Goal: Contribute content: Contribute content

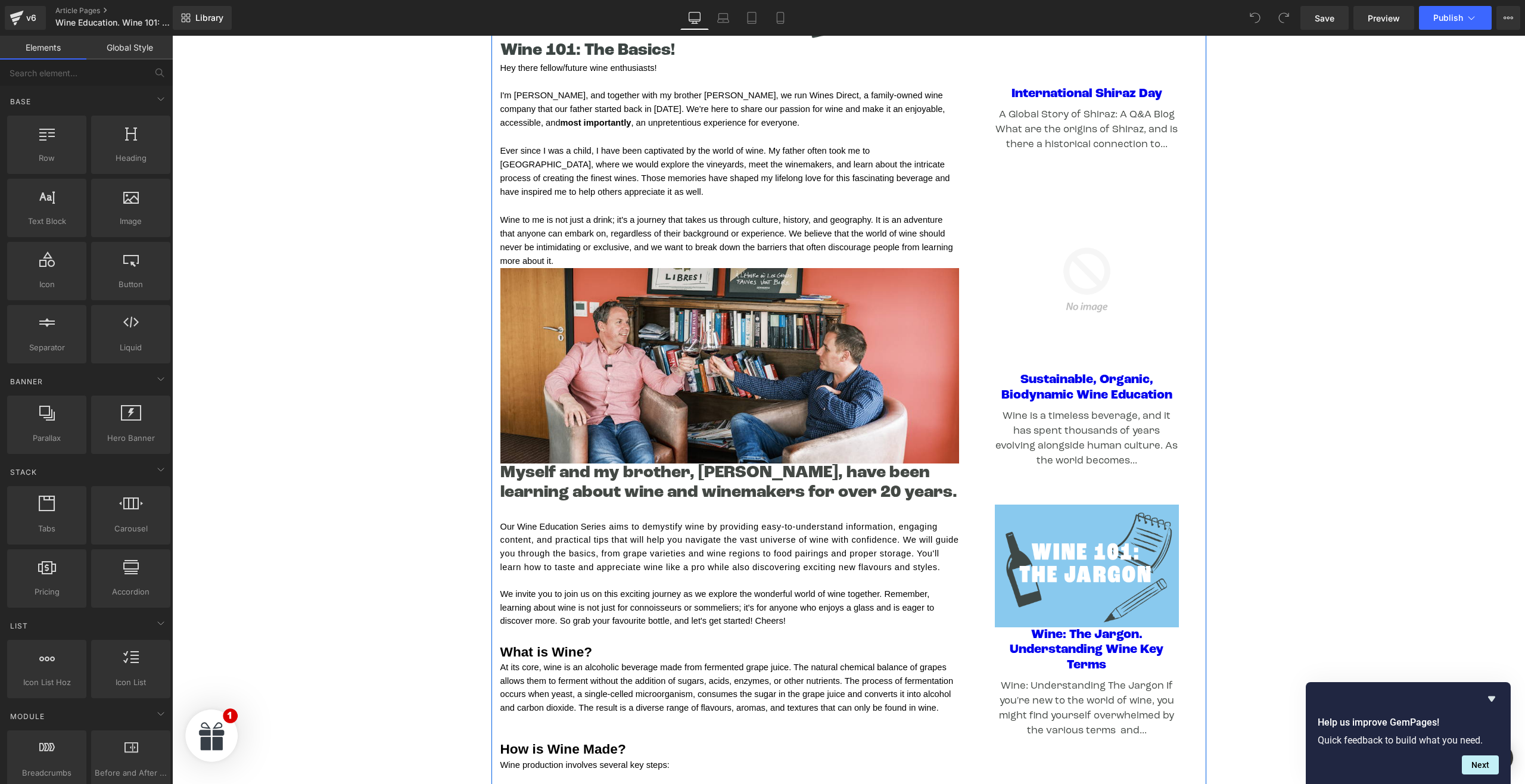
scroll to position [279, 0]
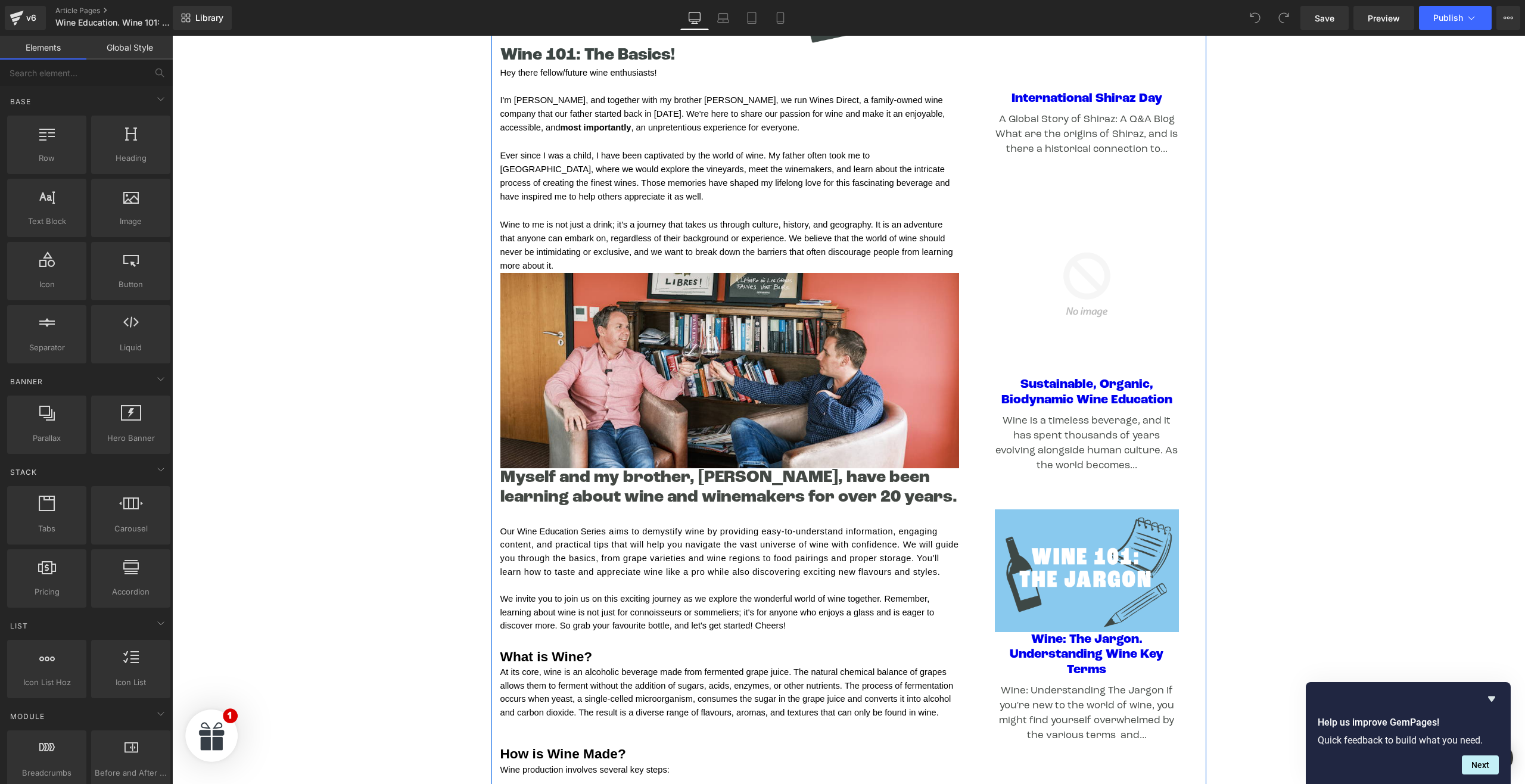
click at [805, 481] on h5 "Myself and my brother, Gavin, have been learning about wine and winemakers for …" at bounding box center [729, 488] width 459 height 40
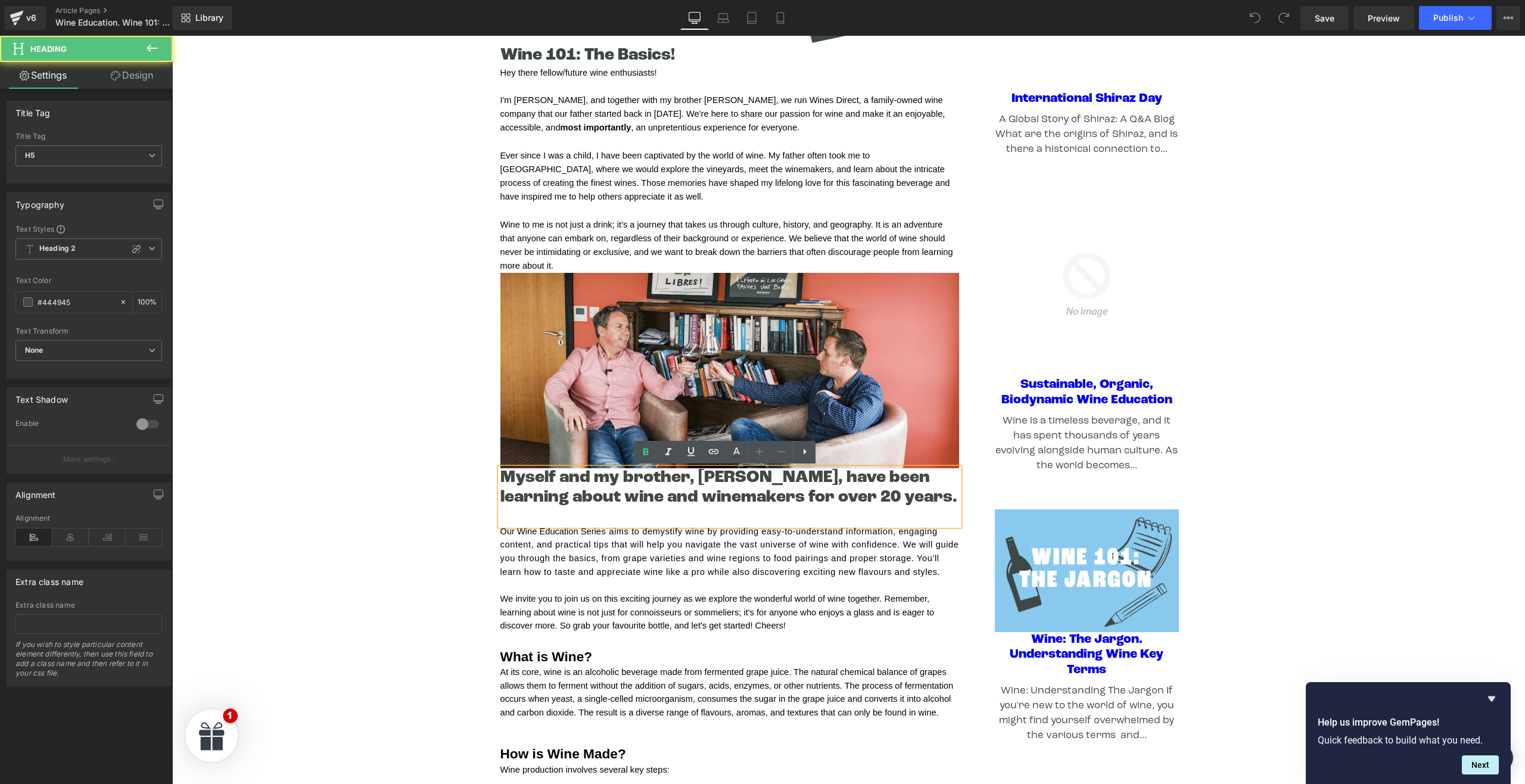
click at [805, 481] on h5 "Myself and my brother, Gavin, have been learning about wine and winemakers for …" at bounding box center [729, 488] width 459 height 40
click at [790, 486] on h5 "Myself and my brother, Gavin, have been learning about wine and winemakers for …" at bounding box center [729, 488] width 459 height 40
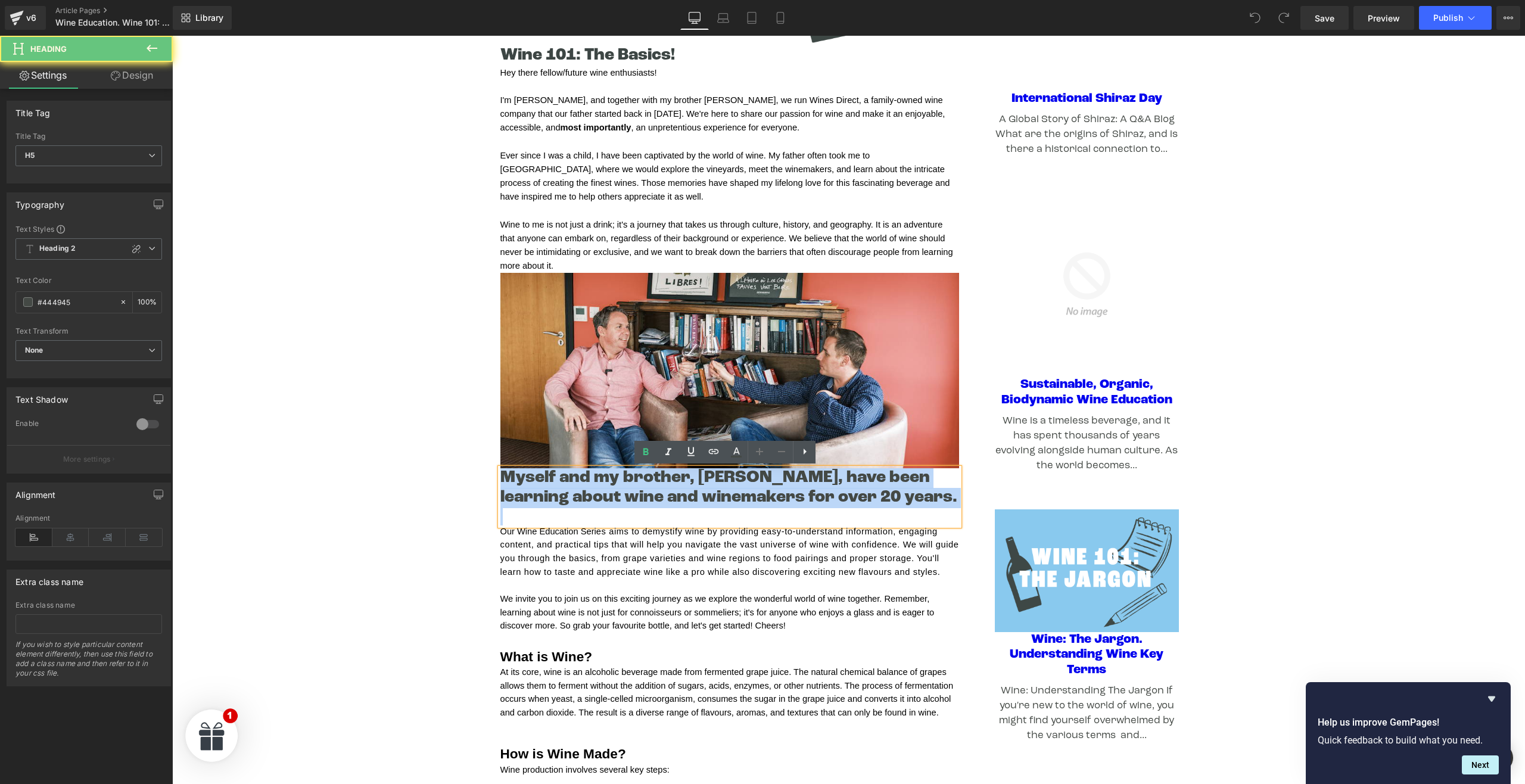
click at [790, 486] on h5 "Myself and my brother, Gavin, have been learning about wine and winemakers for …" at bounding box center [729, 488] width 459 height 40
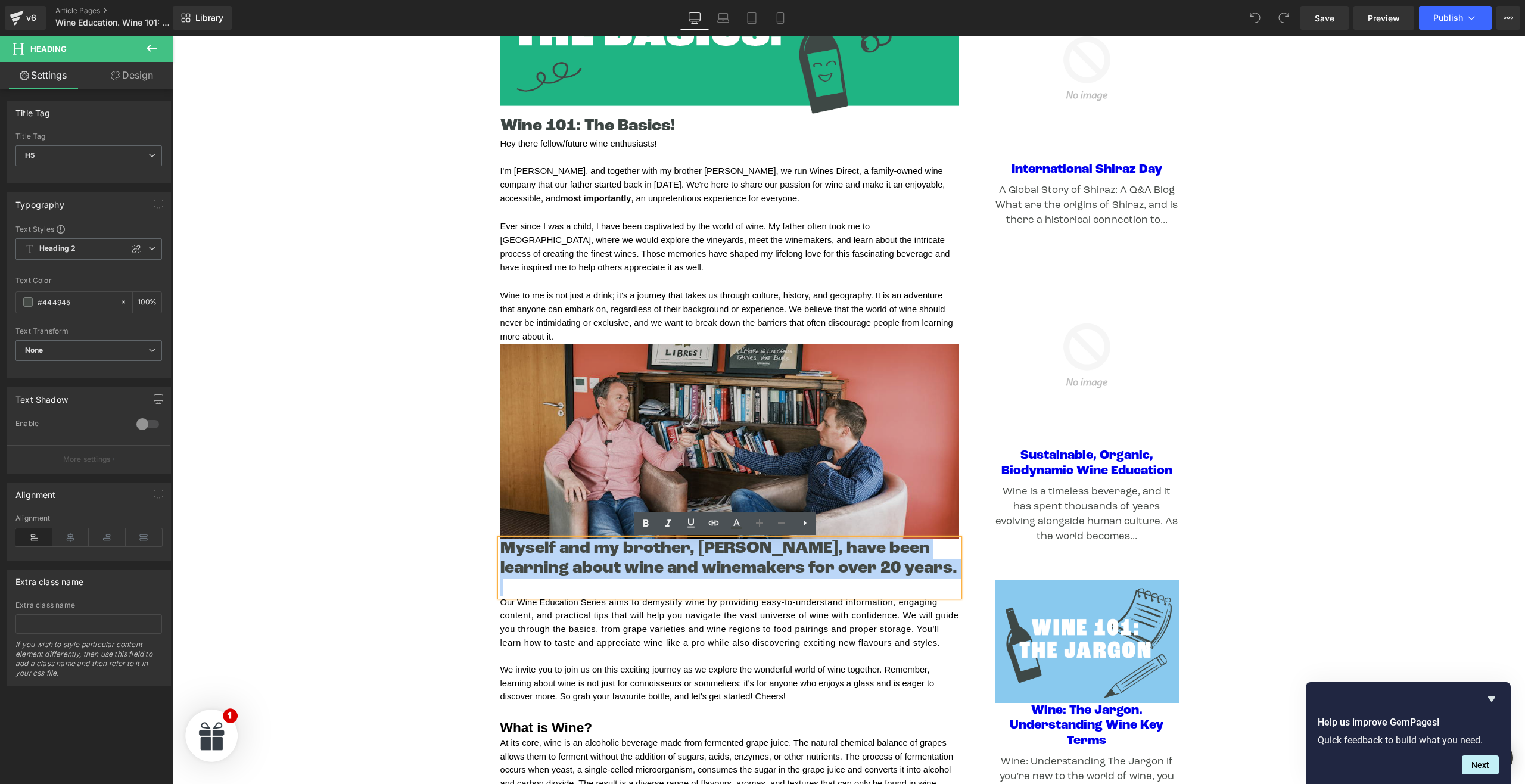
scroll to position [208, 0]
click at [732, 421] on img at bounding box center [729, 441] width 459 height 195
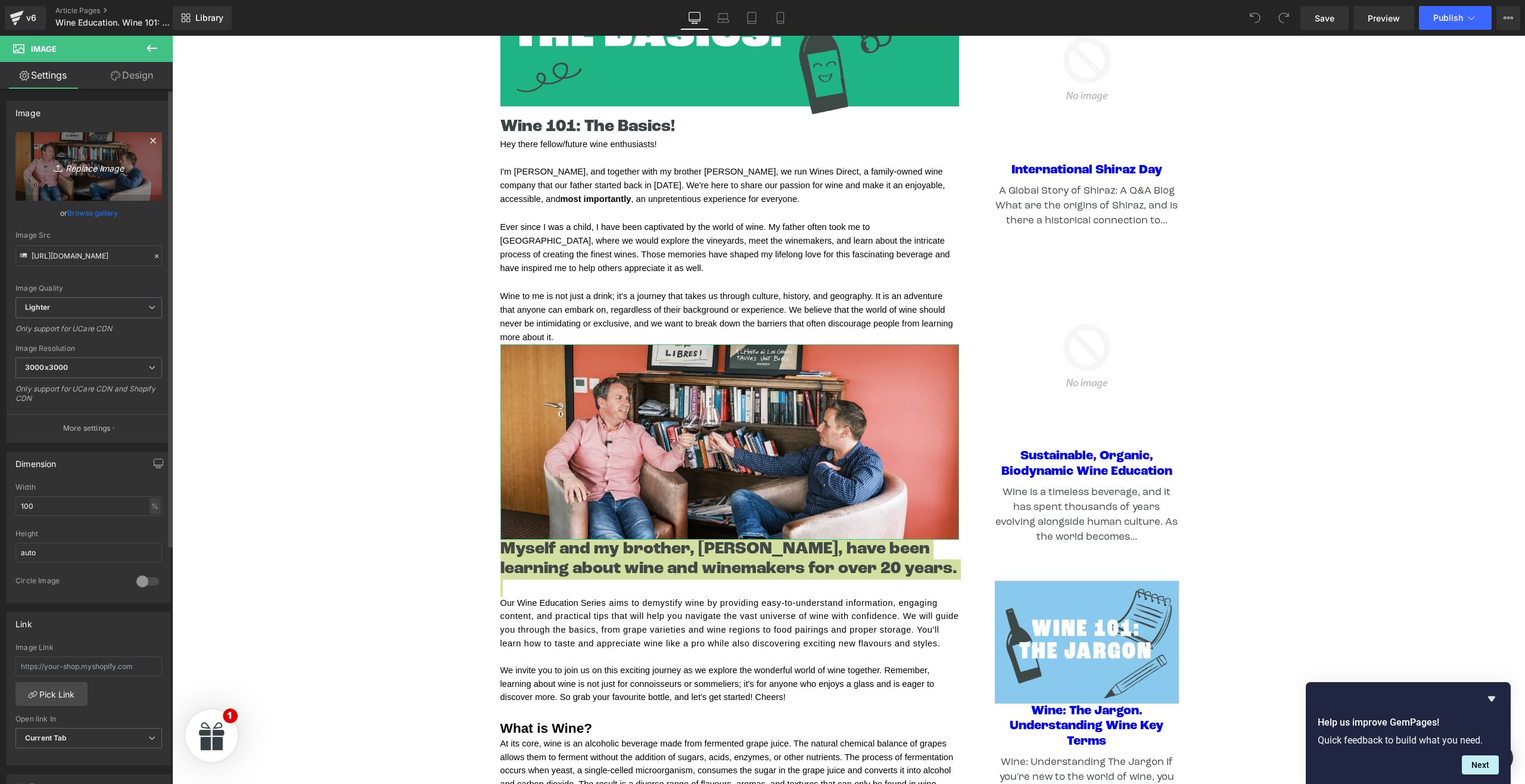
click at [118, 183] on link "Replace Image" at bounding box center [89, 166] width 147 height 69
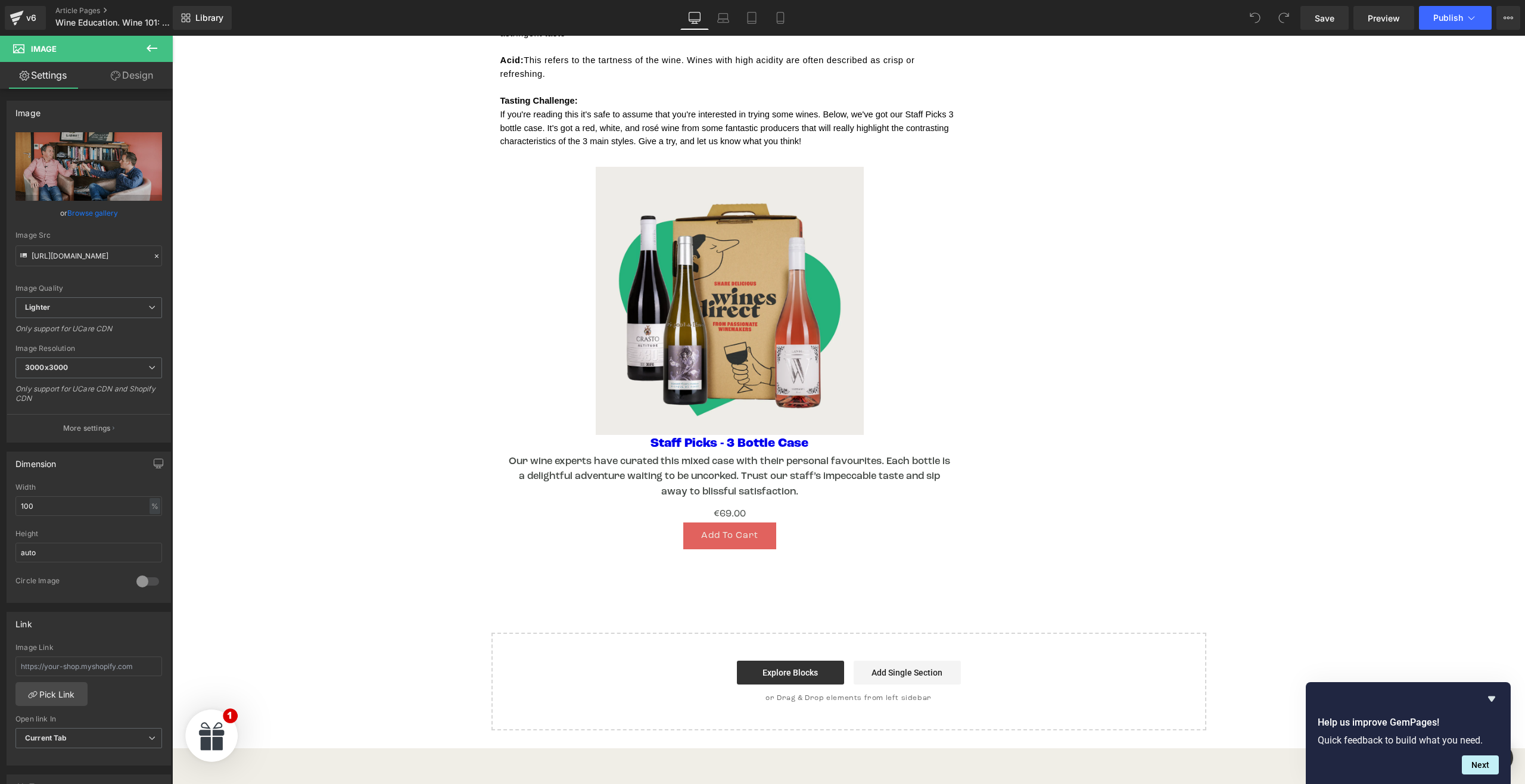
scroll to position [1923, 0]
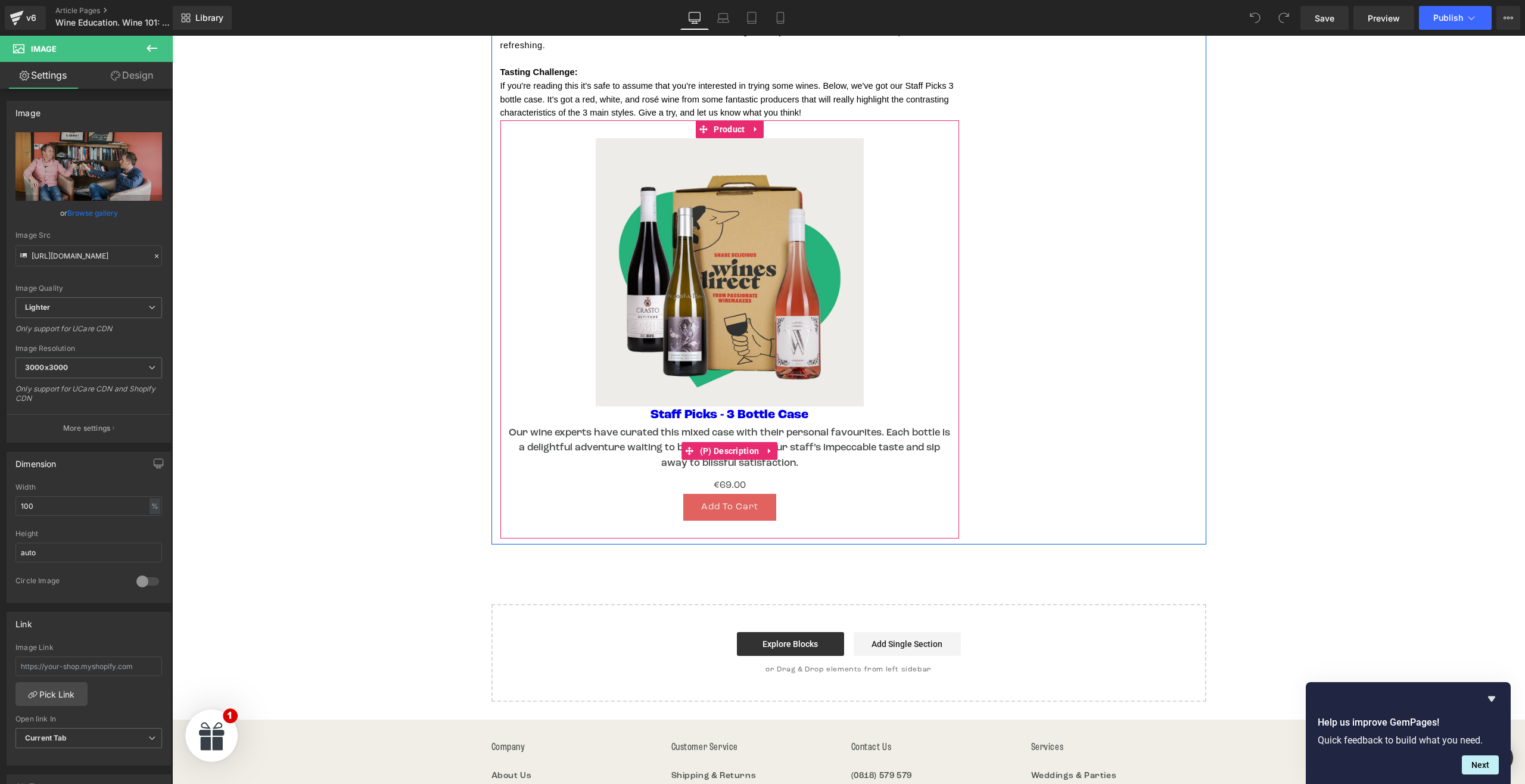
click at [887, 425] on p "Our wine experts have curated this mixed case with their personal favourites. E…" at bounding box center [729, 447] width 447 height 45
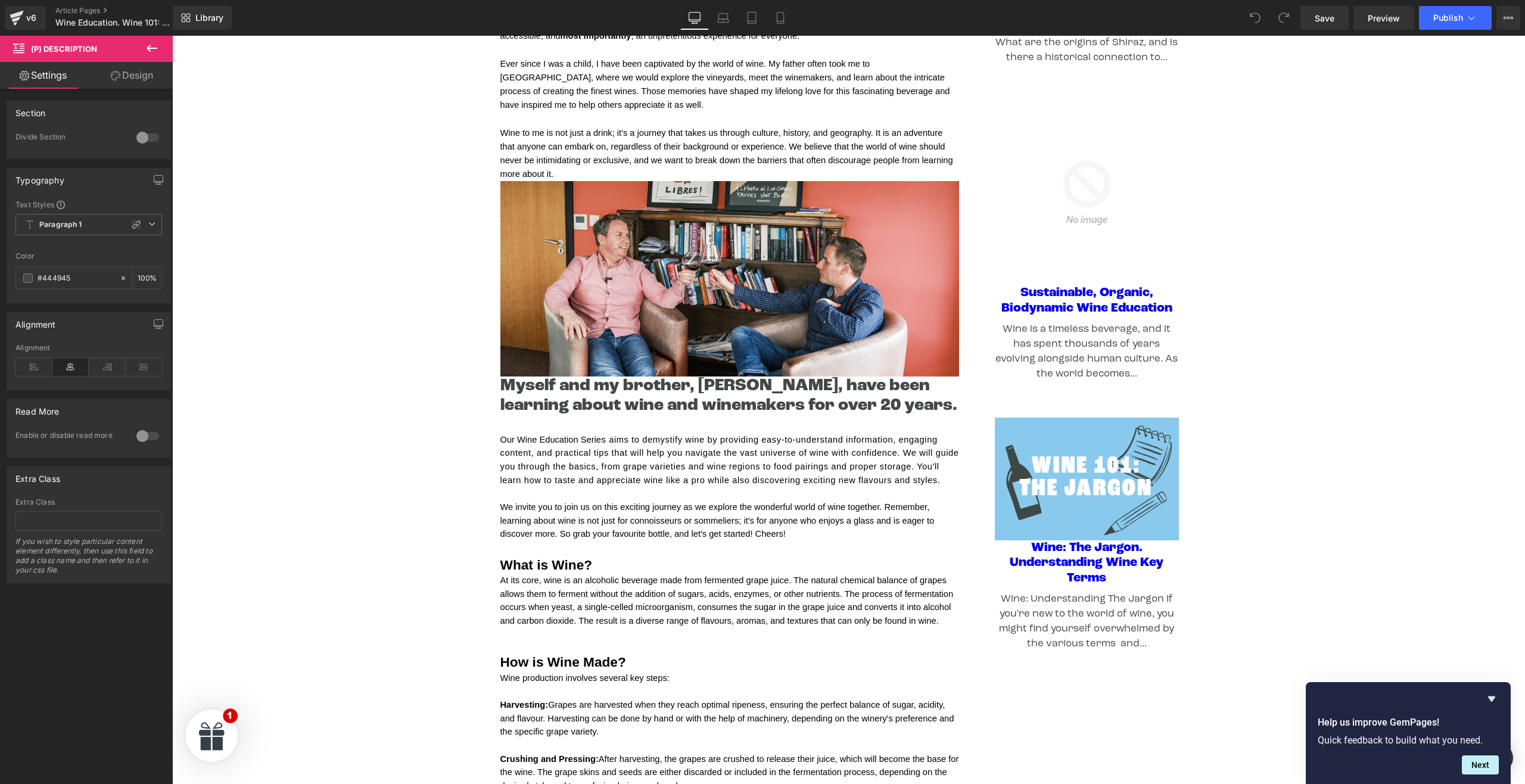
scroll to position [494, 0]
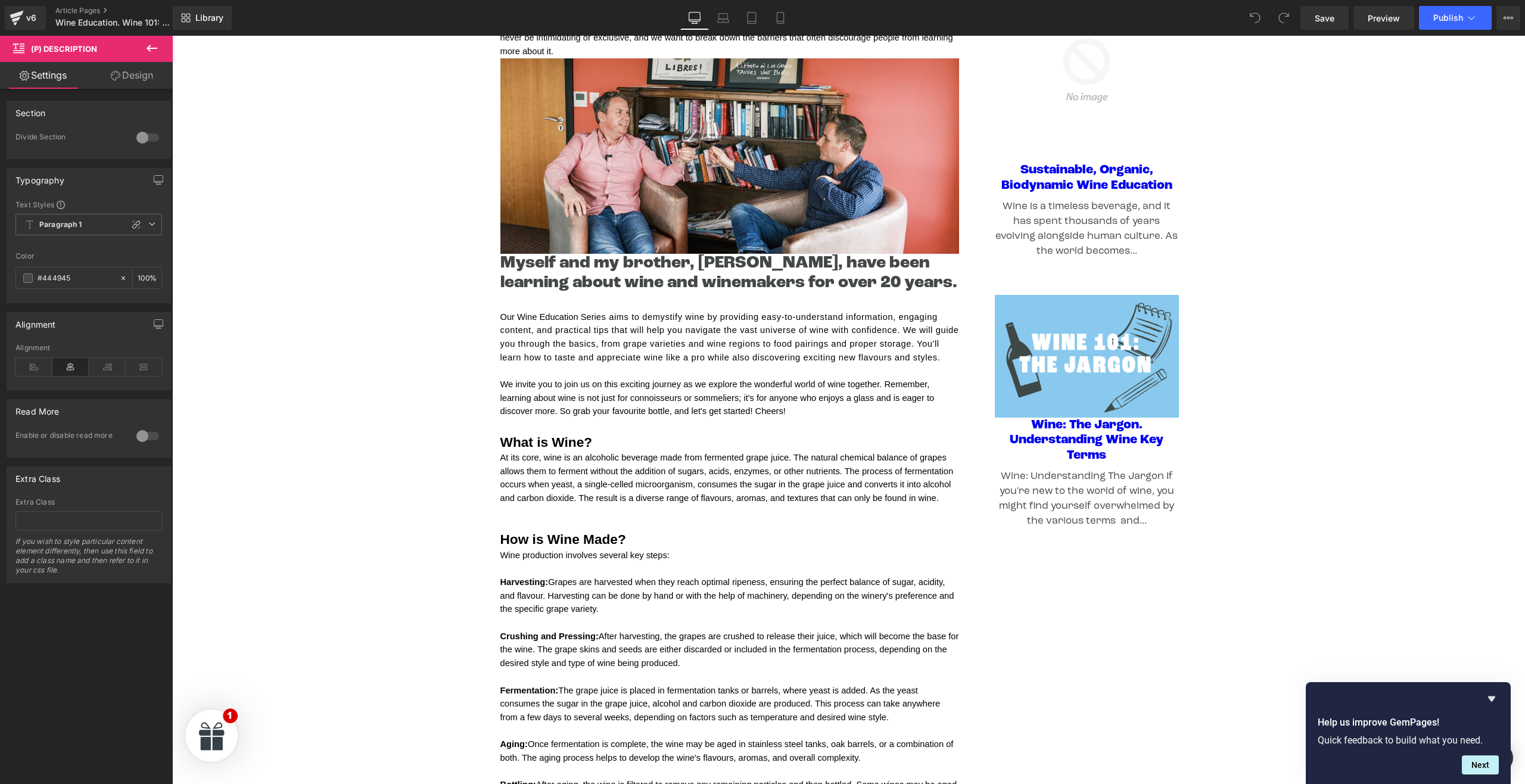
click at [541, 435] on span "What is Wine?" at bounding box center [546, 442] width 92 height 15
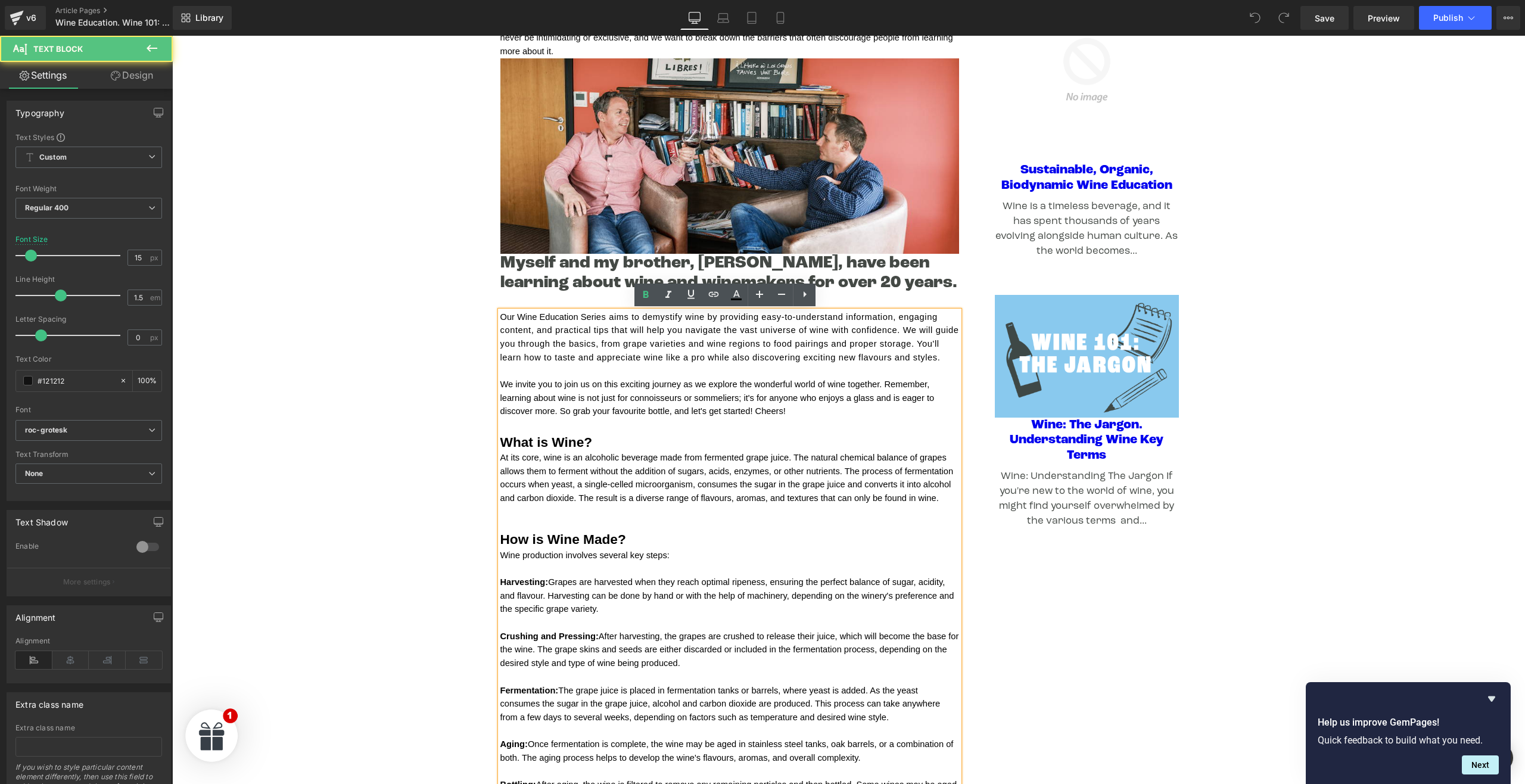
click at [548, 444] on span "What is Wine?" at bounding box center [546, 442] width 92 height 15
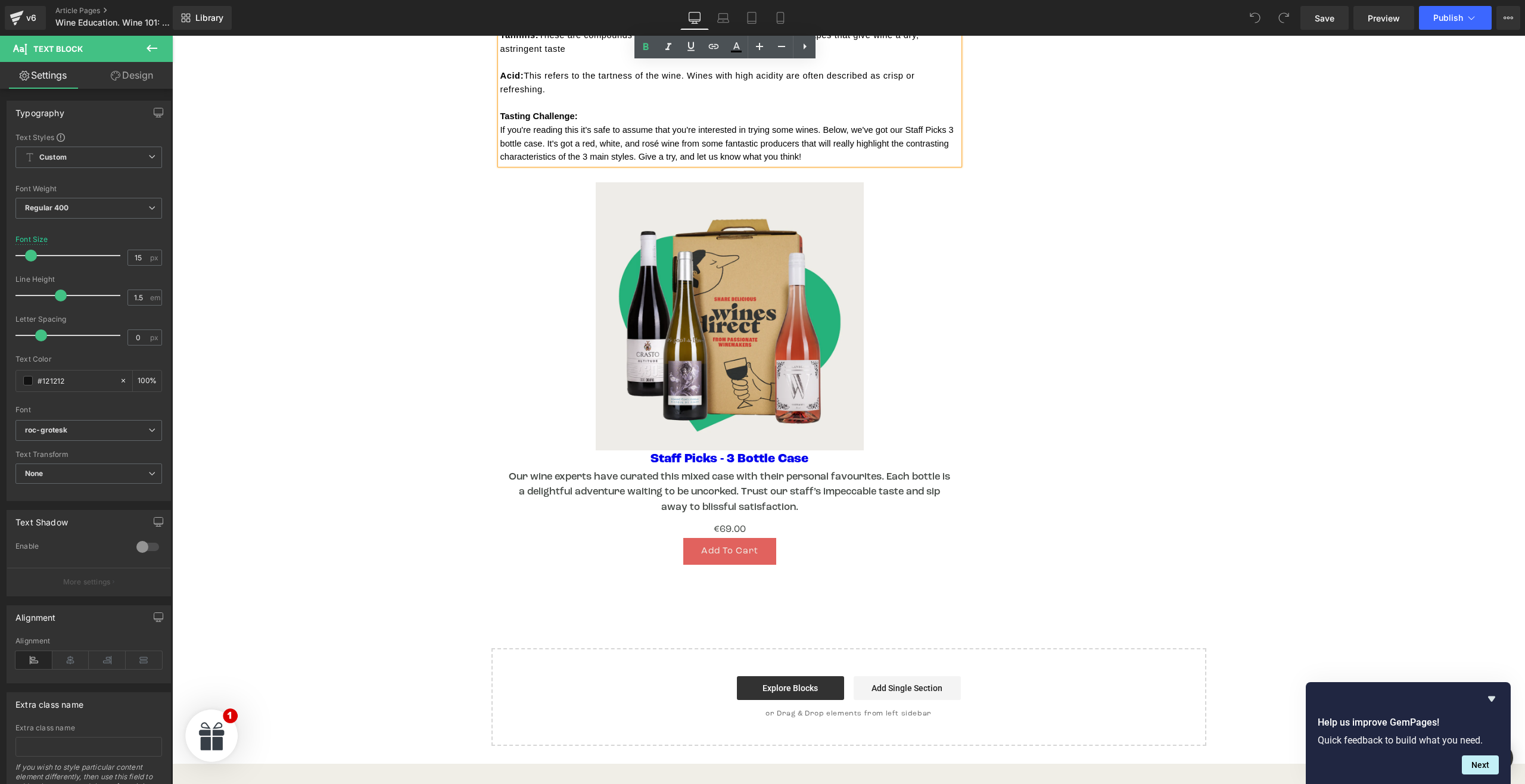
scroll to position [1923, 0]
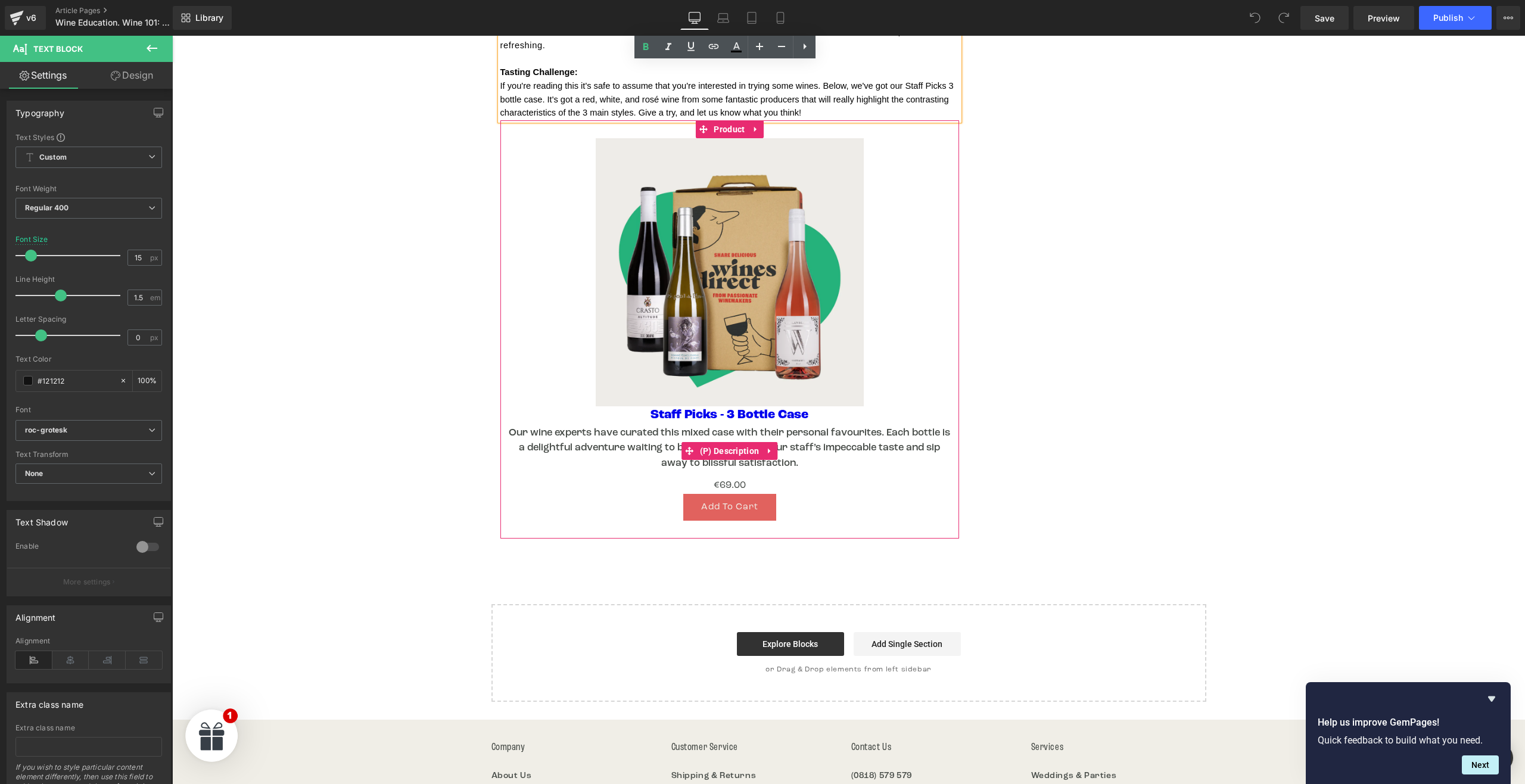
click at [907, 425] on p "Our wine experts have curated this mixed case with their personal favourites. E…" at bounding box center [729, 447] width 447 height 45
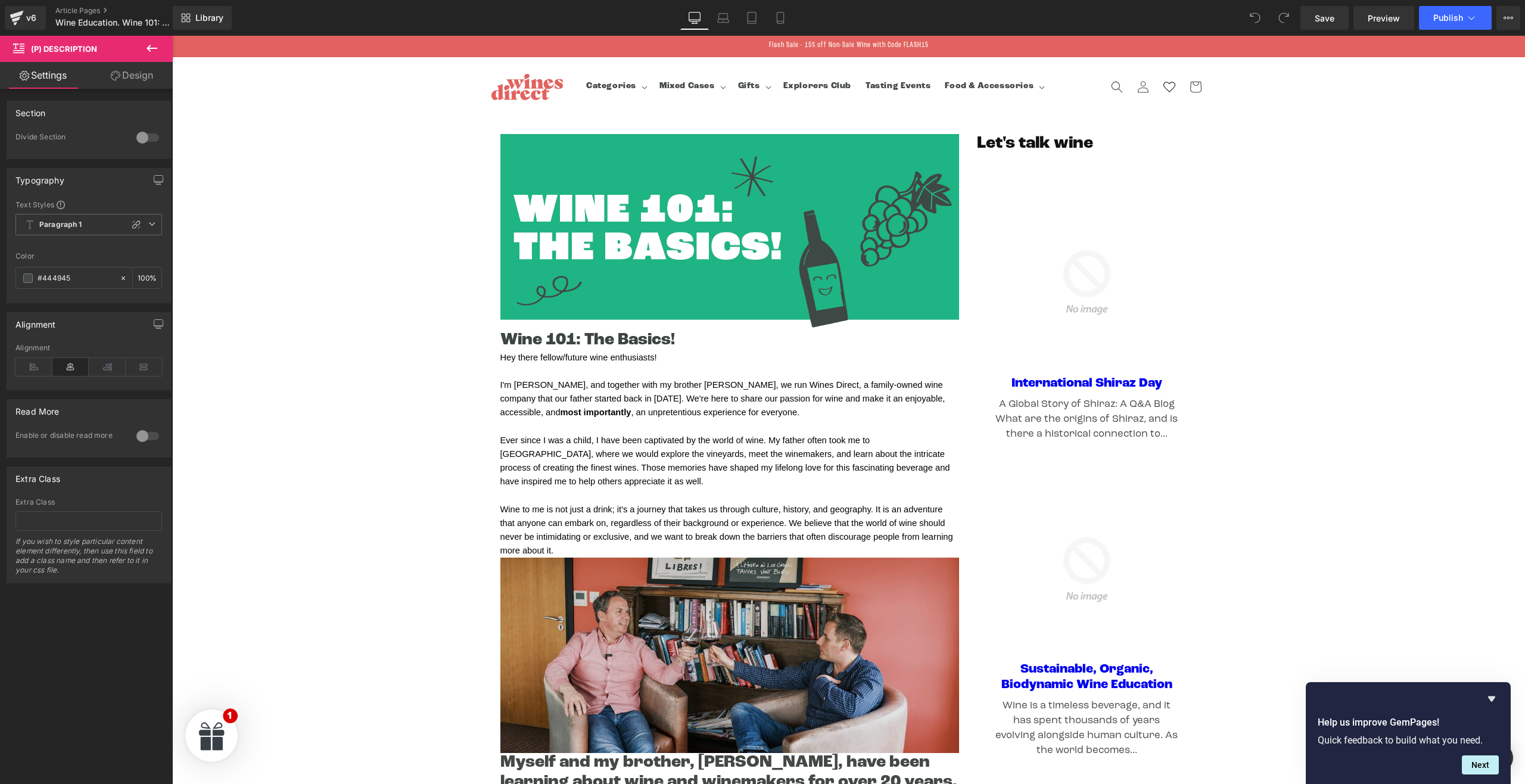
scroll to position [0, 0]
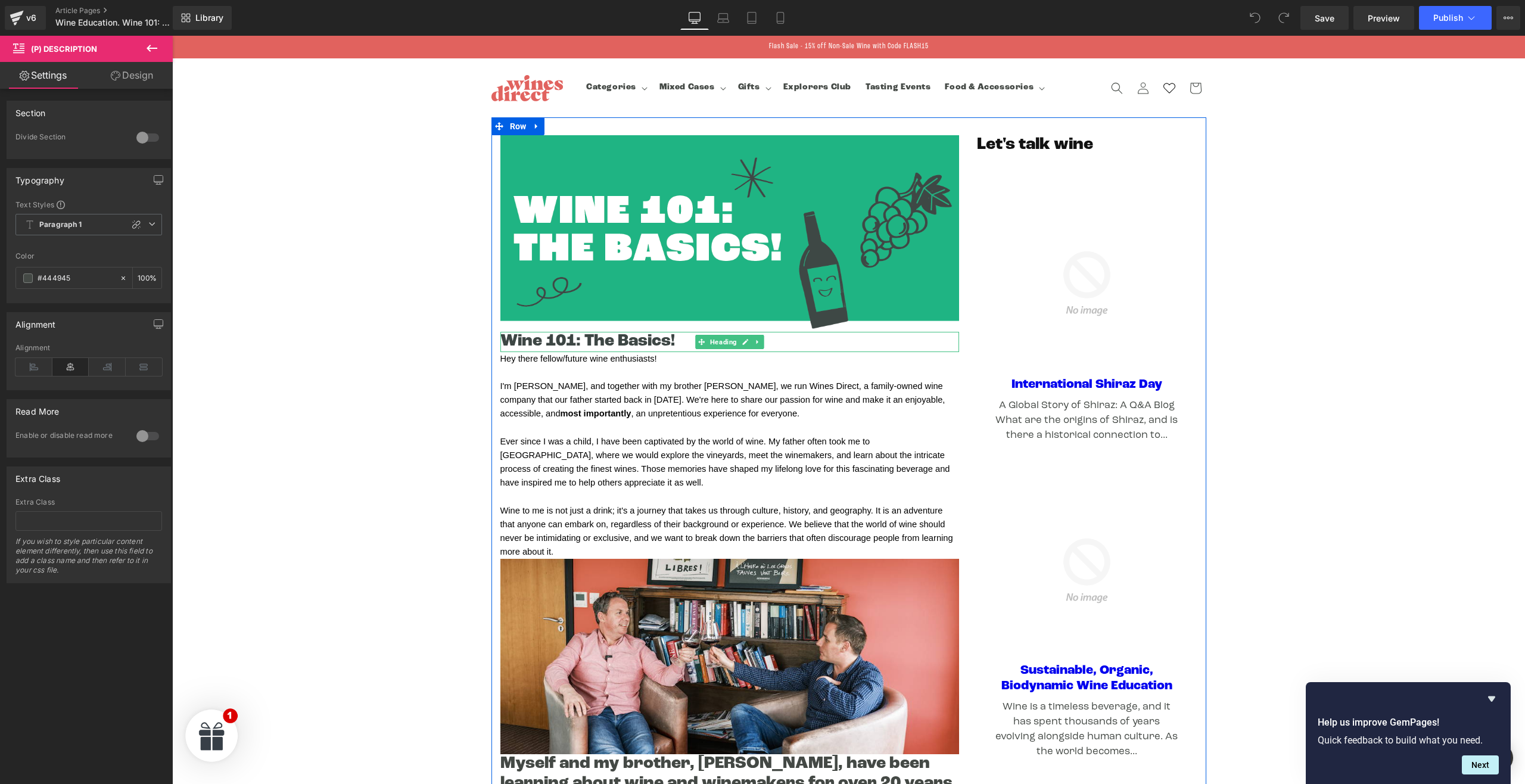
click at [625, 337] on h1 "Wine 101: The Basics!" at bounding box center [729, 342] width 459 height 21
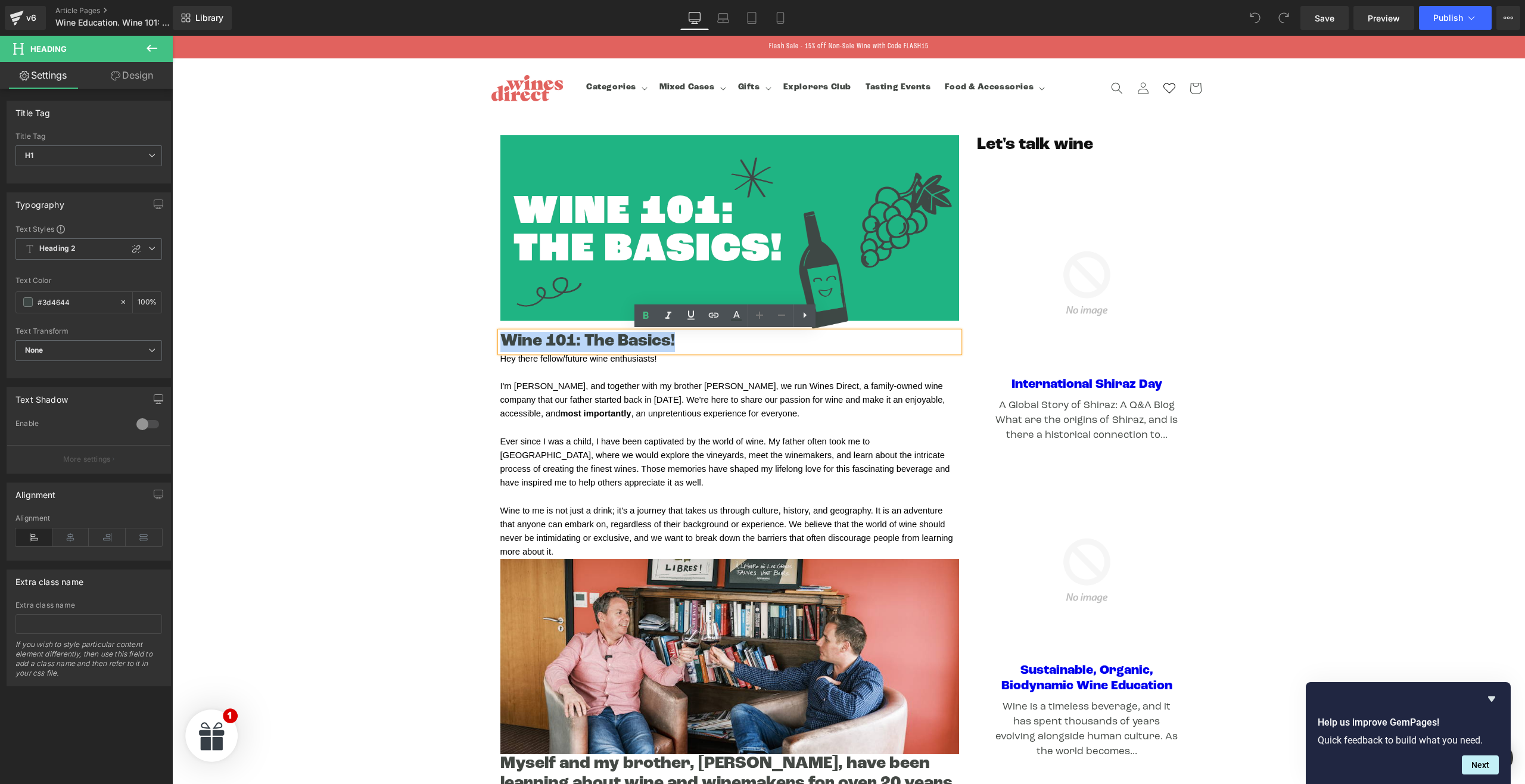
copy h1 "Wine 101: The Basics!"
click at [590, 362] on span "Hey there fellow/future wine enthusiasts!" at bounding box center [578, 358] width 157 height 9
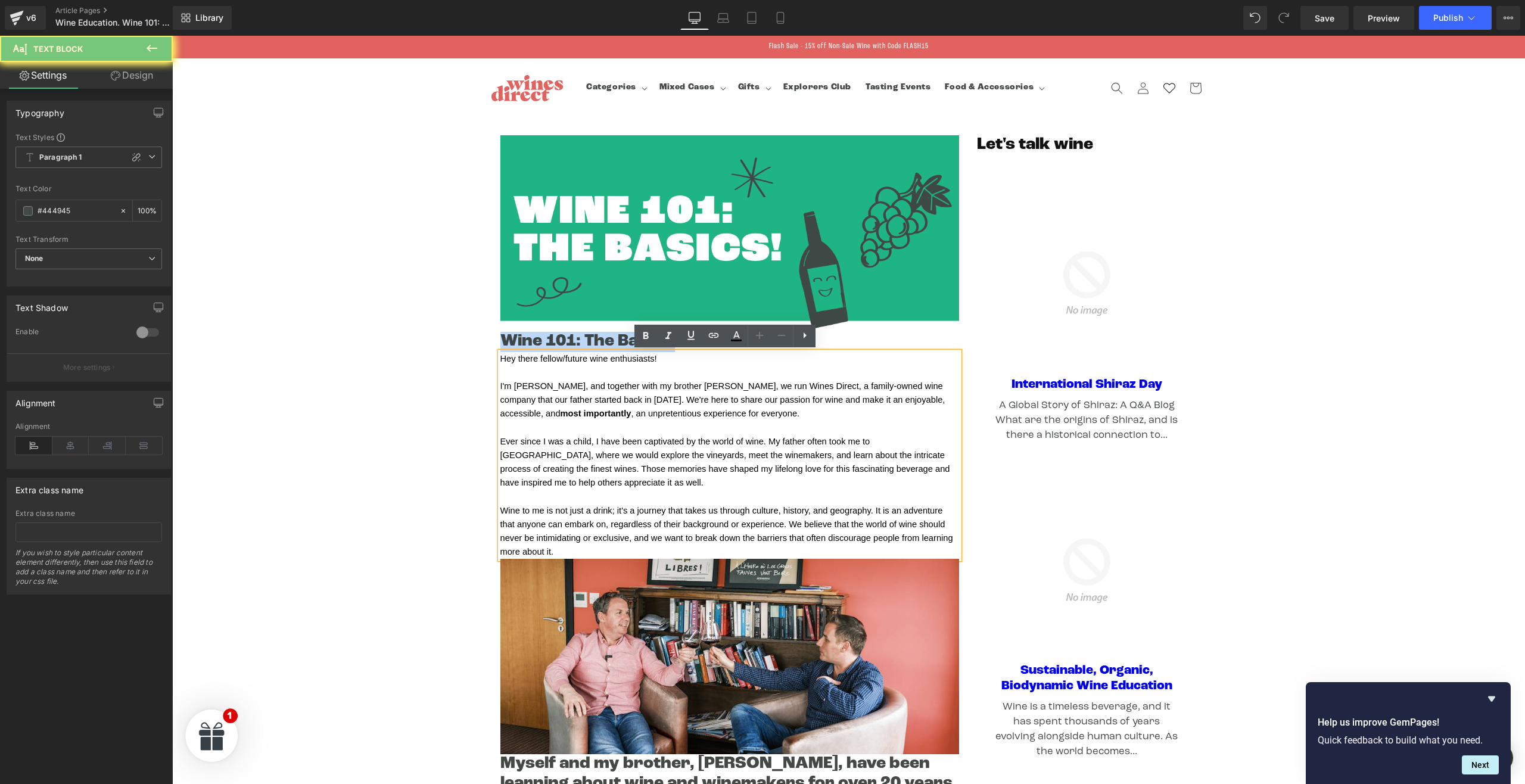
click at [590, 362] on span "Hey there fellow/future wine enthusiasts!" at bounding box center [578, 358] width 157 height 9
copy span "Hey there fellow/future wine enthusiasts!"
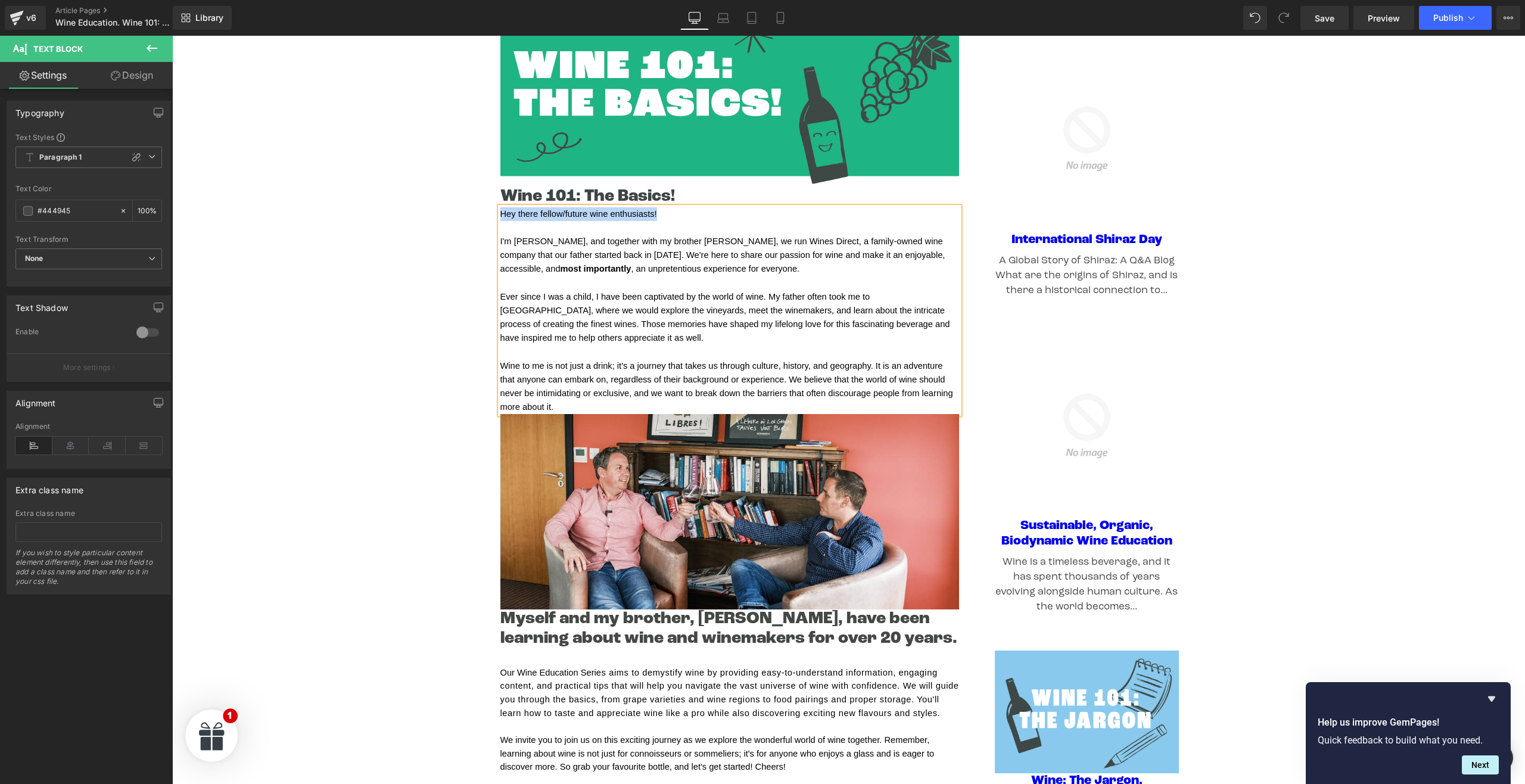
scroll to position [137, 0]
